Goal: Information Seeking & Learning: Learn about a topic

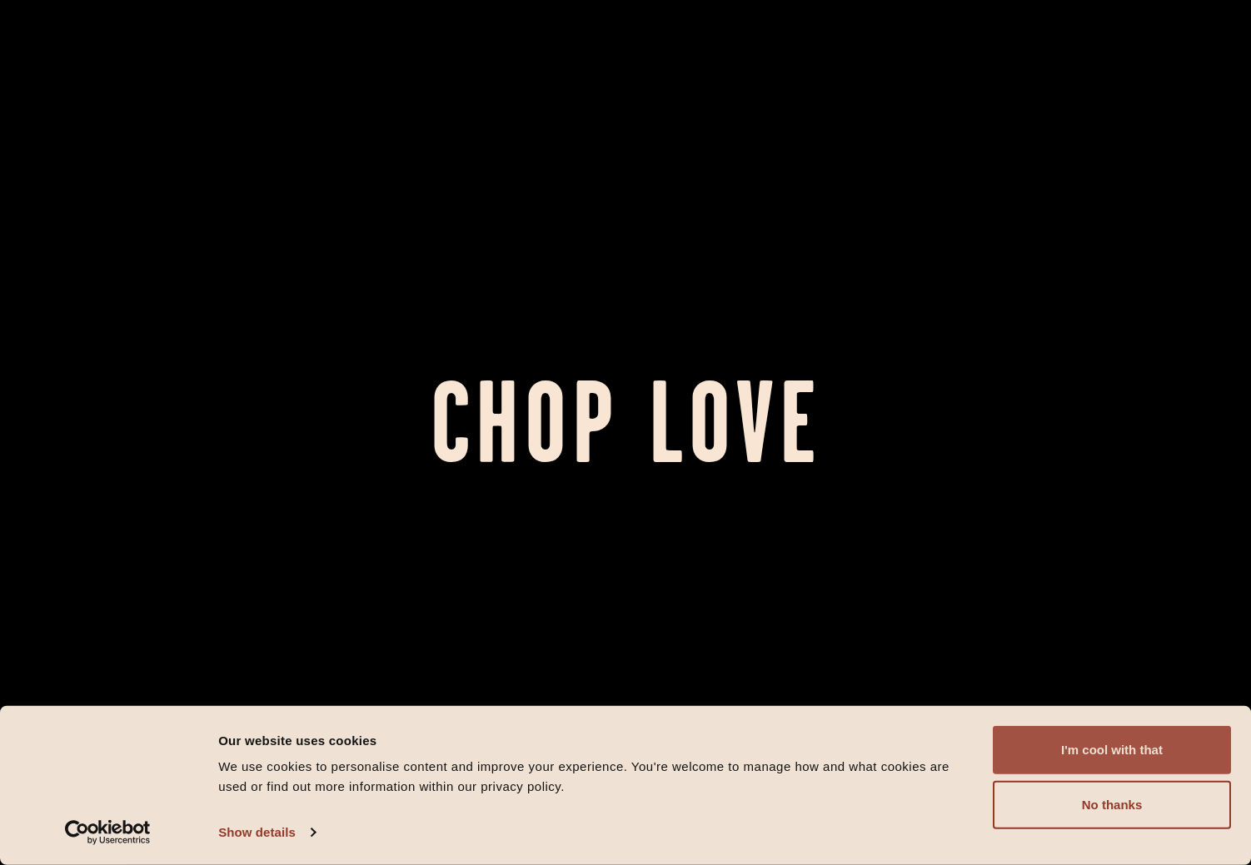
click at [1063, 759] on button "I'm cool with that" at bounding box center [1112, 750] width 238 height 48
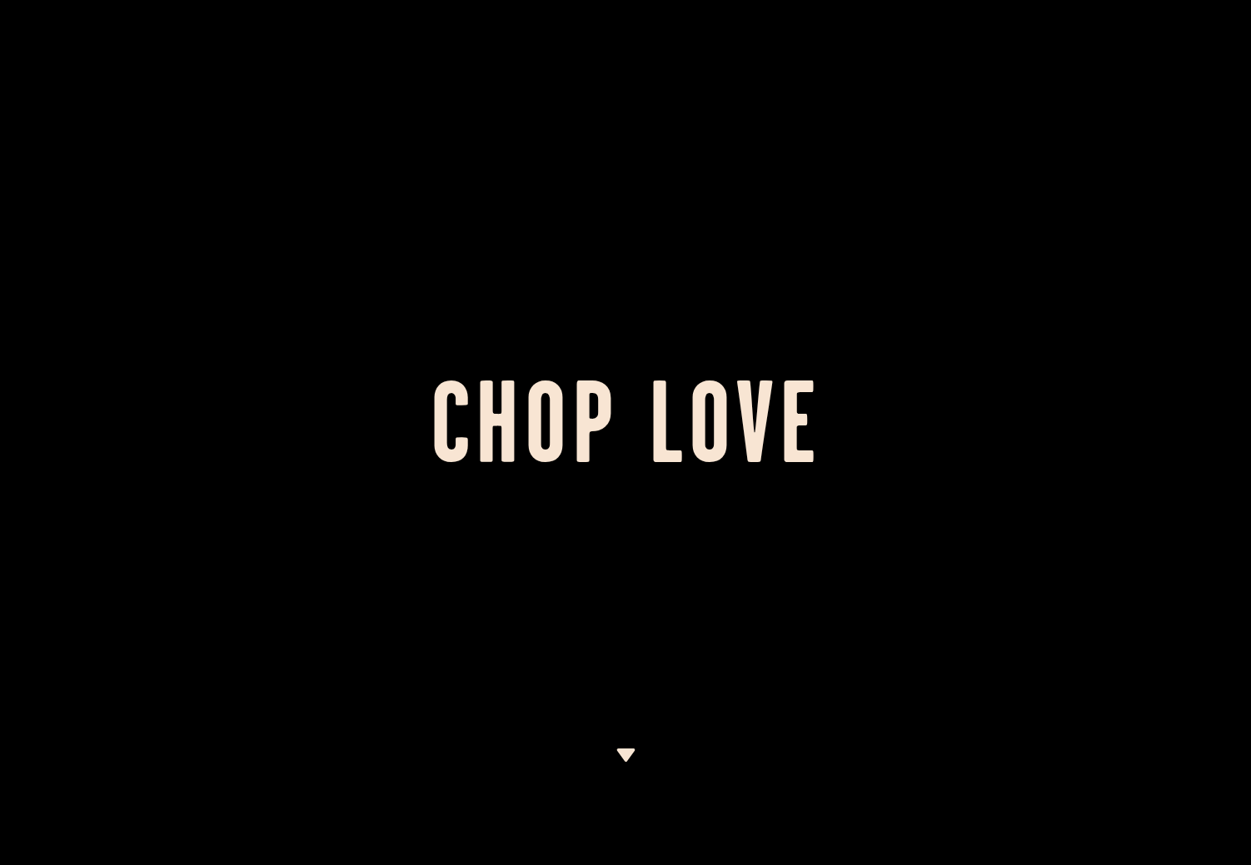
click at [630, 423] on h1 "Chop Love" at bounding box center [625, 433] width 1251 height 92
click at [626, 759] on img at bounding box center [625, 755] width 21 height 13
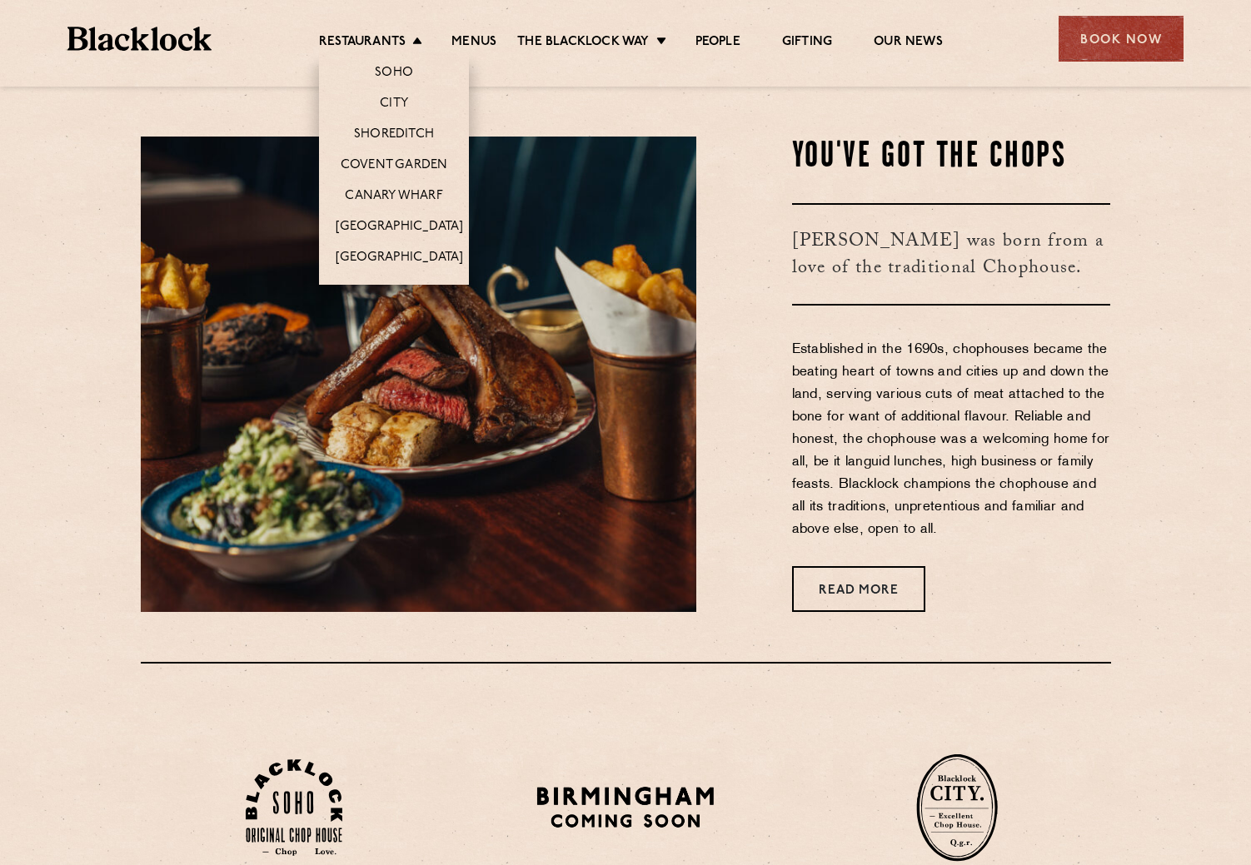
scroll to position [779, 1]
click at [380, 161] on link "Covent Garden" at bounding box center [394, 166] width 107 height 18
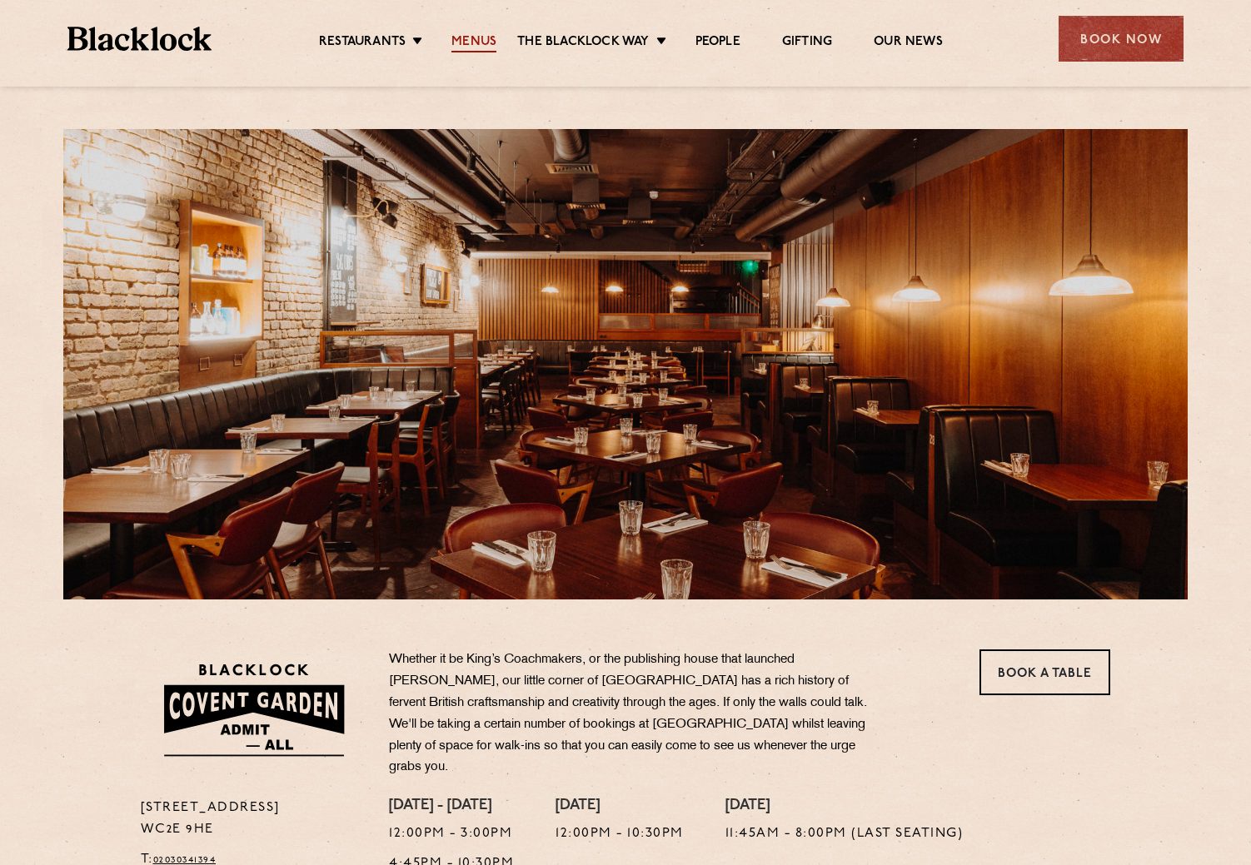
click at [470, 34] on link "Menus" at bounding box center [473, 43] width 45 height 18
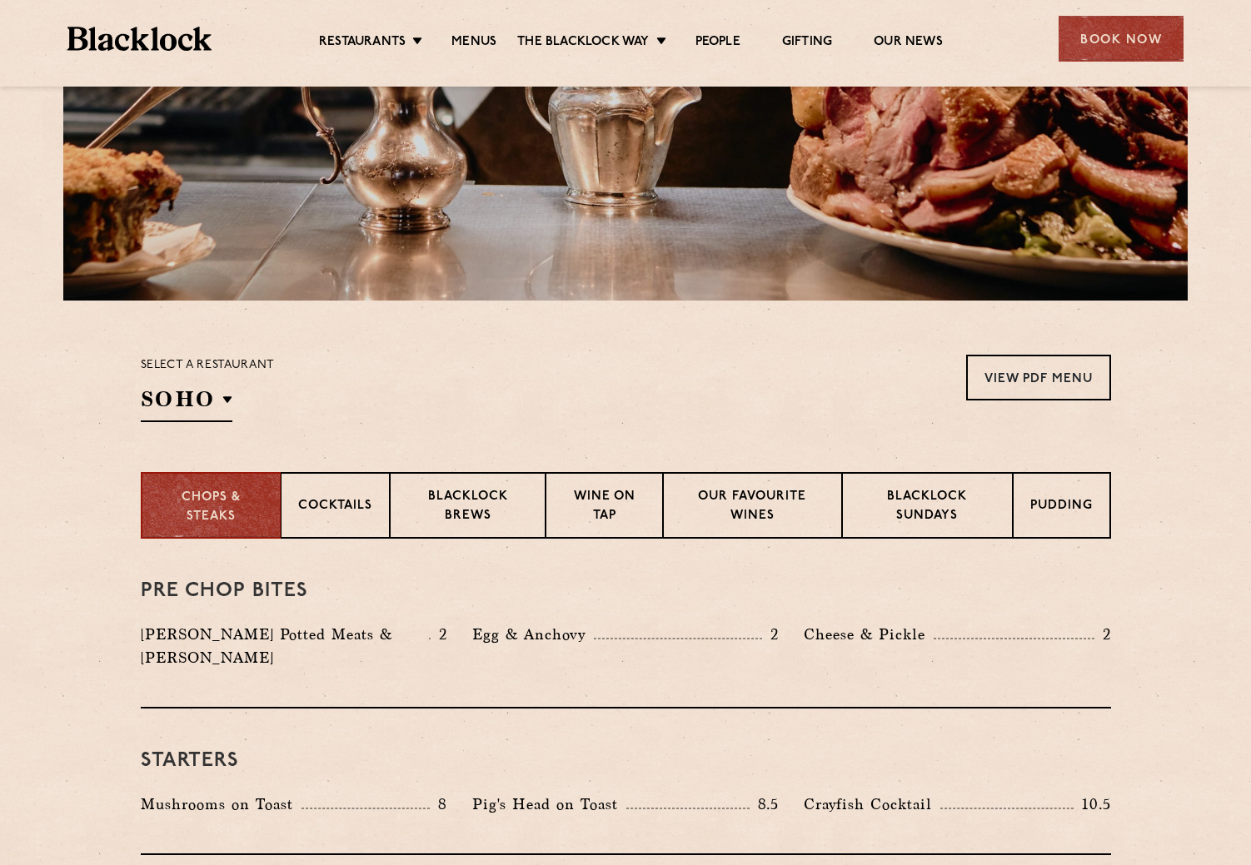
scroll to position [422, 0]
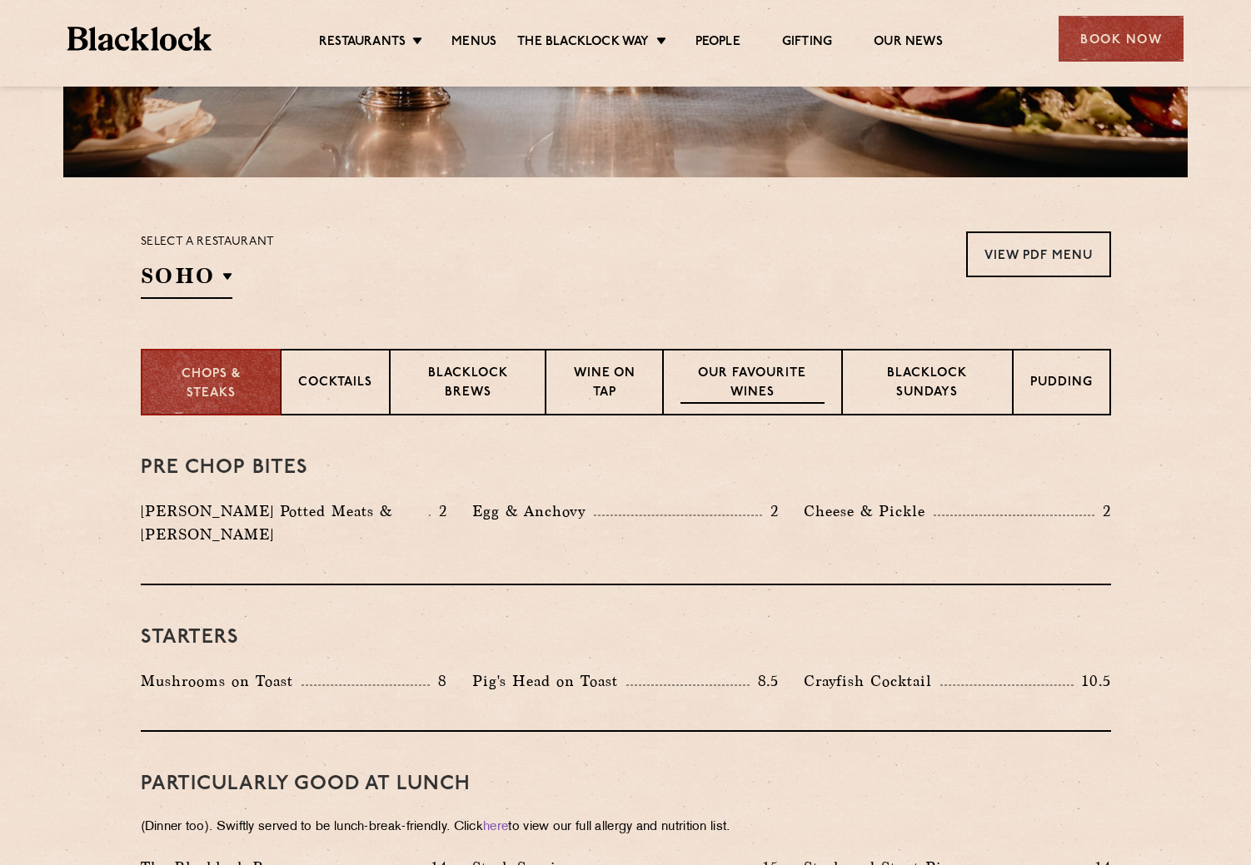
click at [746, 386] on p "Our favourite wines" at bounding box center [752, 384] width 144 height 39
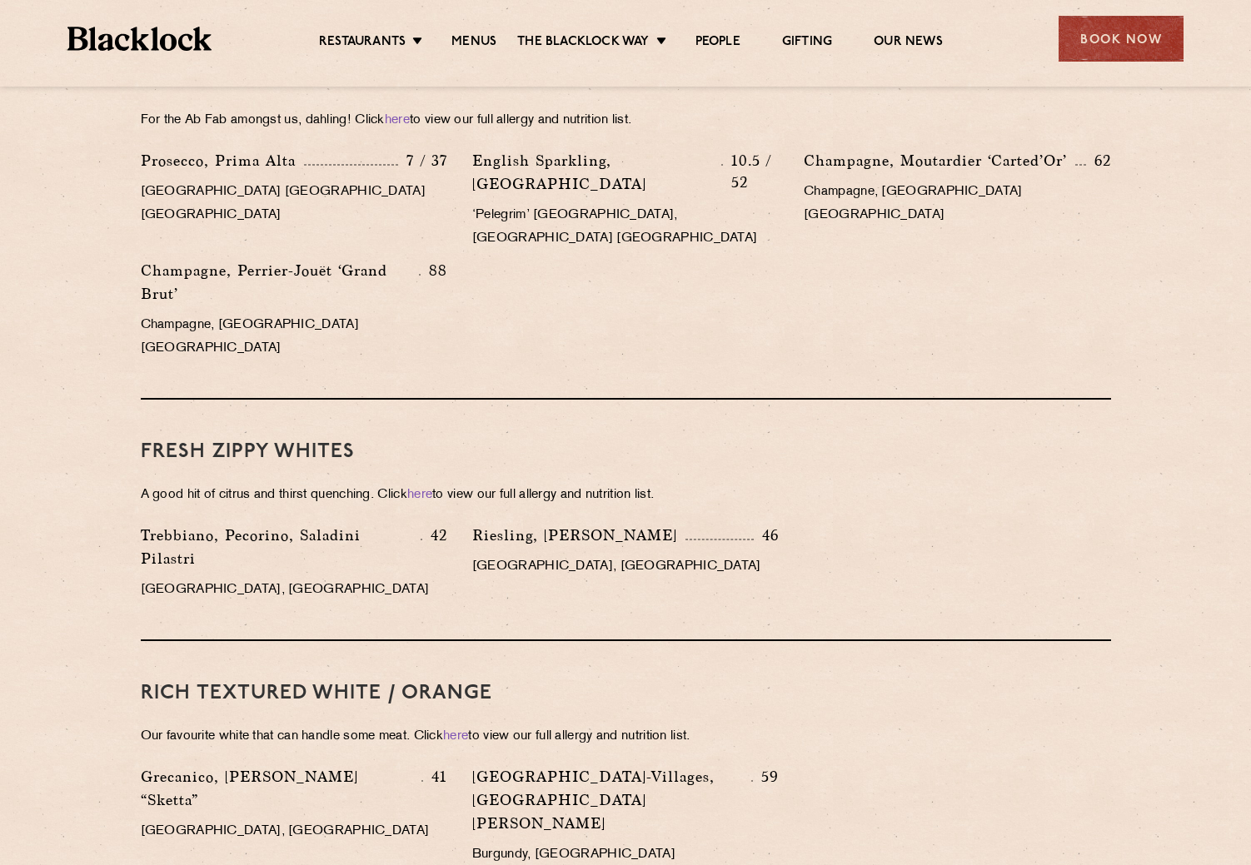
scroll to position [923, 0]
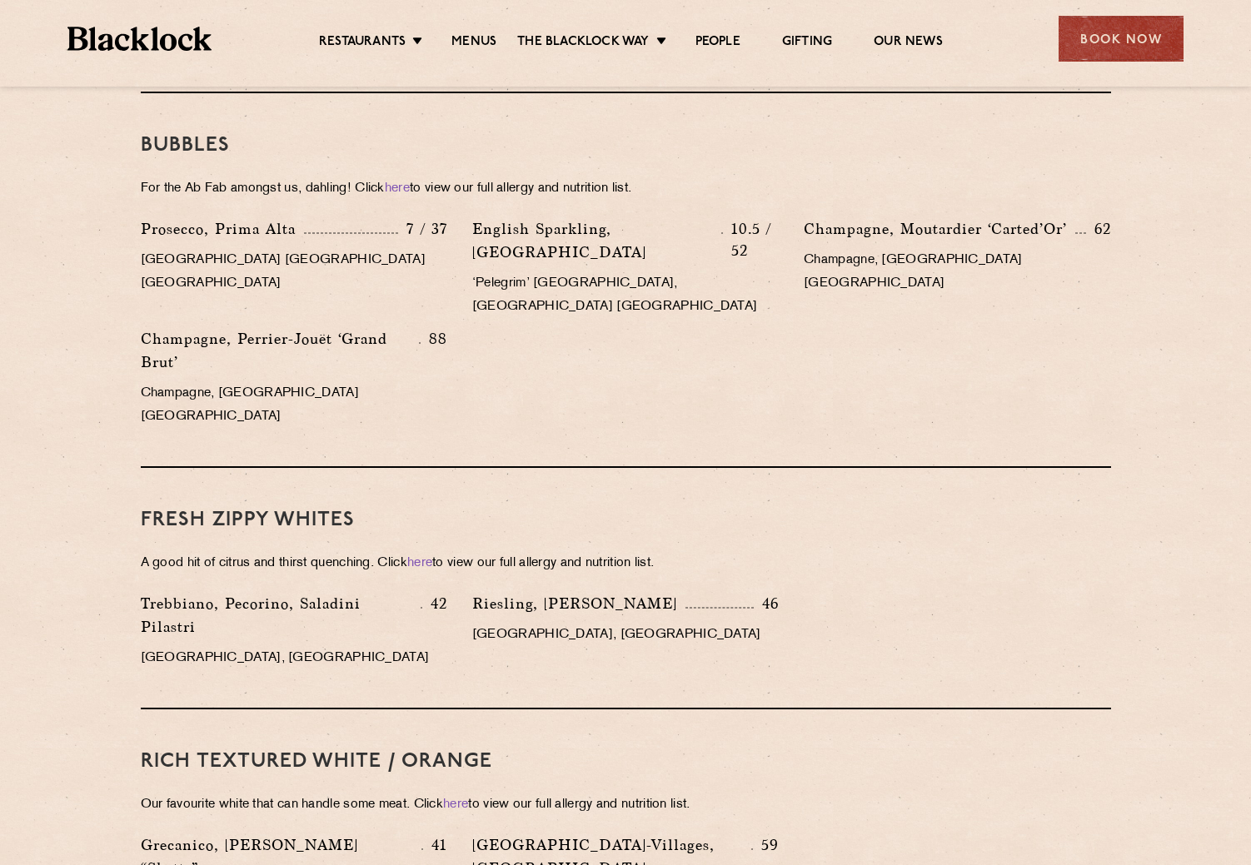
click at [203, 647] on p "Marche, Italy" at bounding box center [294, 658] width 306 height 23
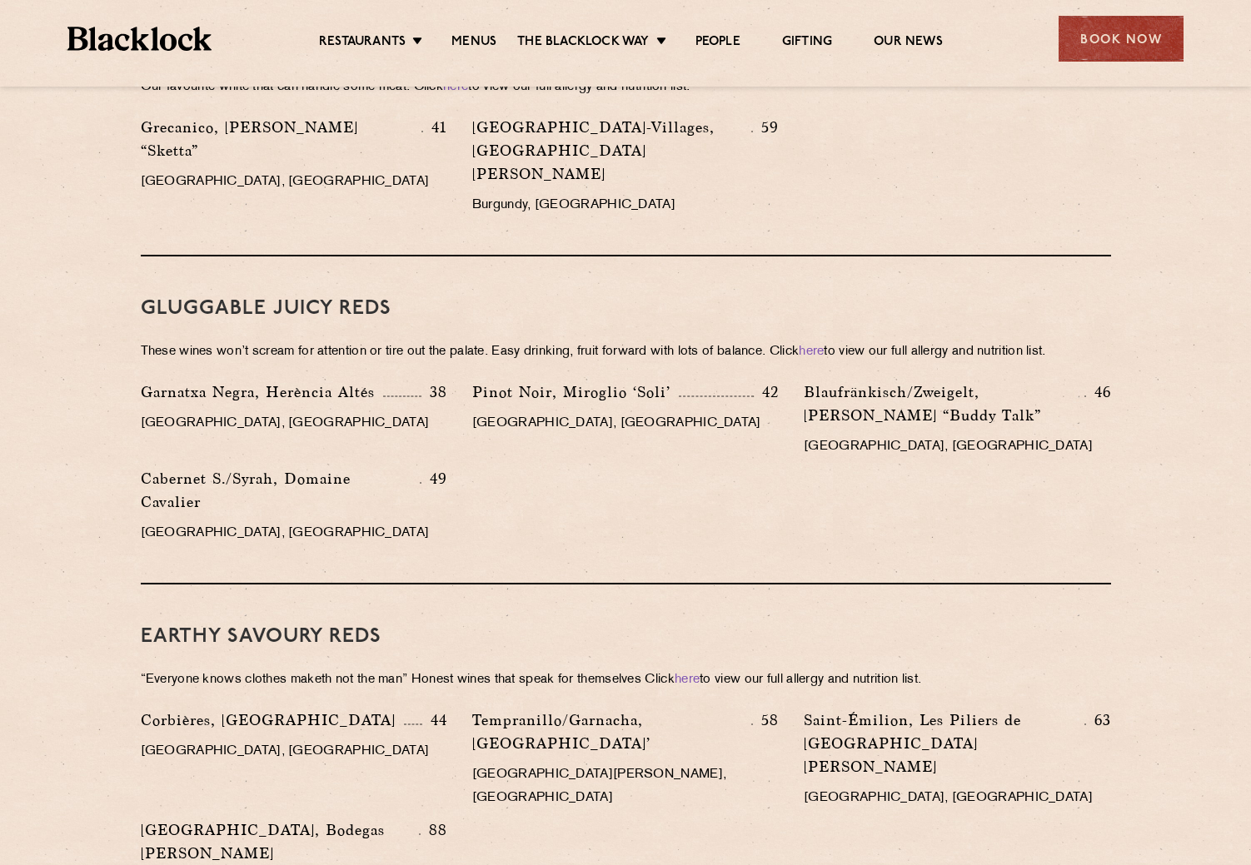
scroll to position [1640, 0]
